Goal: Transaction & Acquisition: Purchase product/service

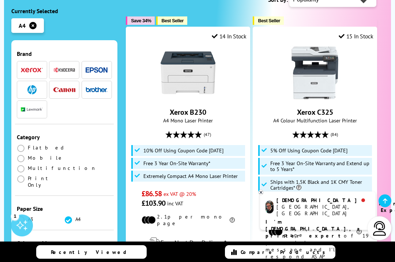
scroll to position [44, 0]
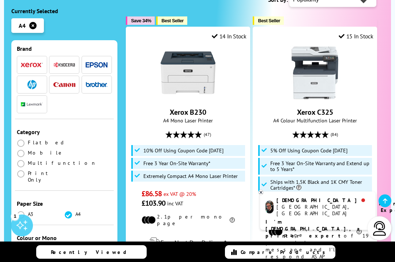
click at [25, 245] on label at bounding box center [21, 248] width 9 height 7
click at [28, 246] on input "radio" at bounding box center [28, 246] width 0 height 0
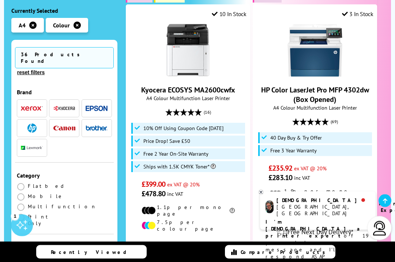
scroll to position [551, 0]
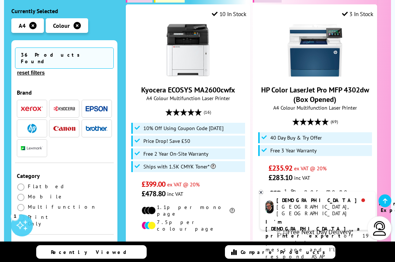
click at [262, 195] on icon at bounding box center [261, 192] width 5 height 5
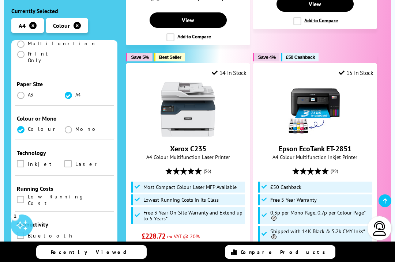
scroll to position [162, 0]
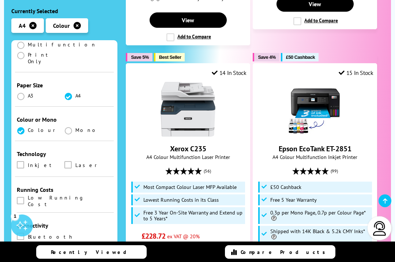
click at [25, 197] on label at bounding box center [21, 201] width 9 height 8
click at [27, 198] on input "checkbox" at bounding box center [27, 198] width 0 height 0
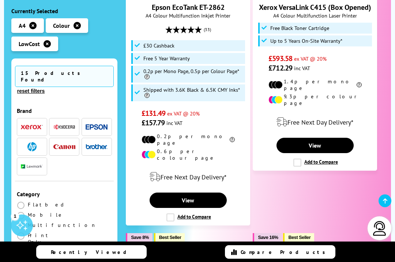
scroll to position [948, 0]
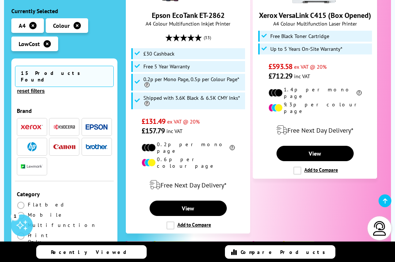
click at [194, 201] on link "View" at bounding box center [188, 208] width 77 height 15
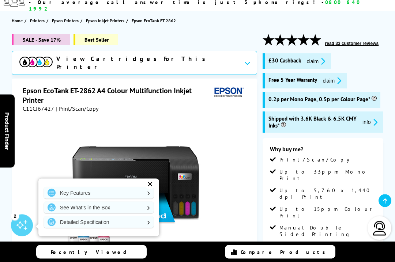
scroll to position [82, 0]
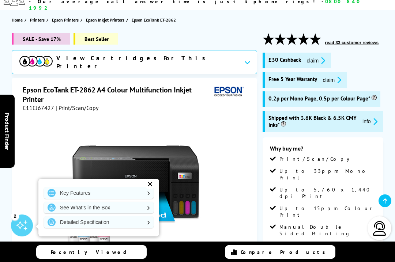
click at [159, 204] on img at bounding box center [135, 197] width 143 height 143
click at [151, 189] on div "✕" at bounding box center [150, 184] width 10 height 10
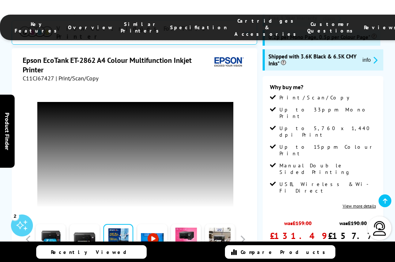
scroll to position [141, 0]
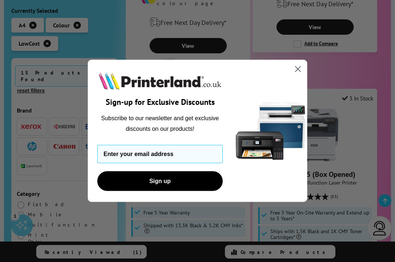
scroll to position [1423, 0]
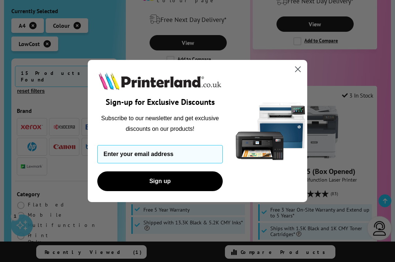
click at [302, 75] on circle "Close dialog" at bounding box center [298, 69] width 12 height 12
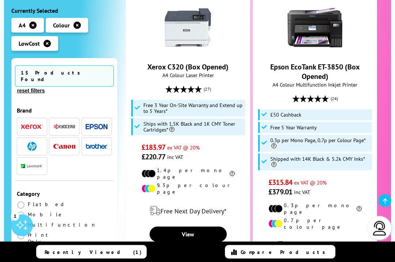
scroll to position [1824, 0]
